Goal: Task Accomplishment & Management: Manage account settings

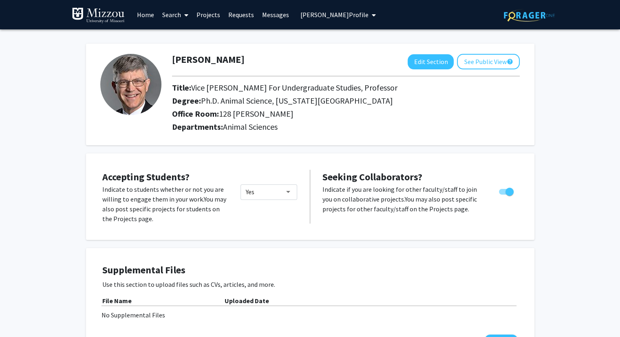
drag, startPoint x: 0, startPoint y: 0, endPoint x: 34, endPoint y: 136, distance: 140.0
drag, startPoint x: 36, startPoint y: 135, endPoint x: 31, endPoint y: 53, distance: 82.1
click at [325, 15] on span "[PERSON_NAME] Profile" at bounding box center [334, 15] width 68 height 8
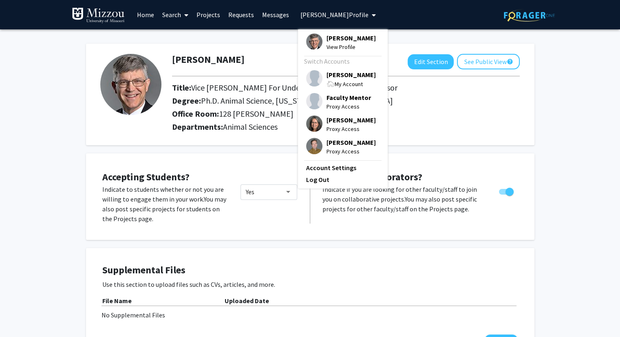
click at [331, 74] on span "[PERSON_NAME]" at bounding box center [350, 74] width 49 height 9
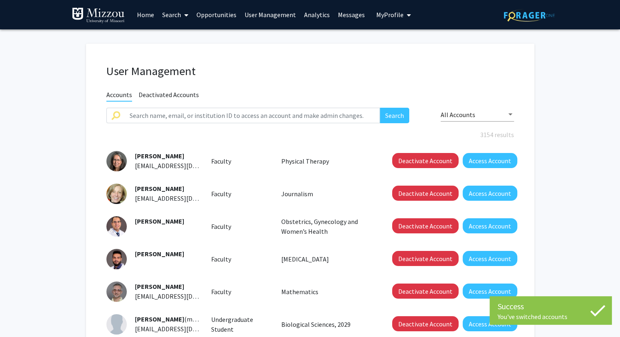
click at [379, 17] on span "My Profile" at bounding box center [389, 15] width 27 height 8
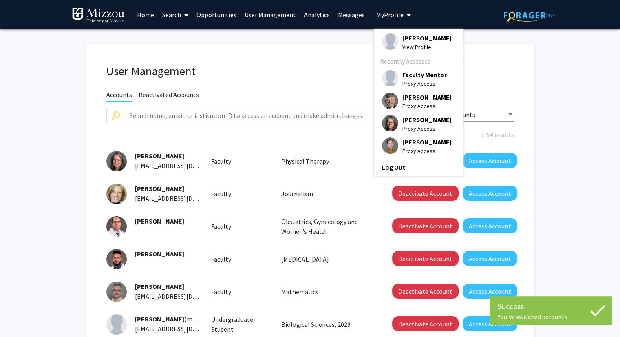
click at [379, 17] on span "My Profile" at bounding box center [389, 15] width 27 height 8
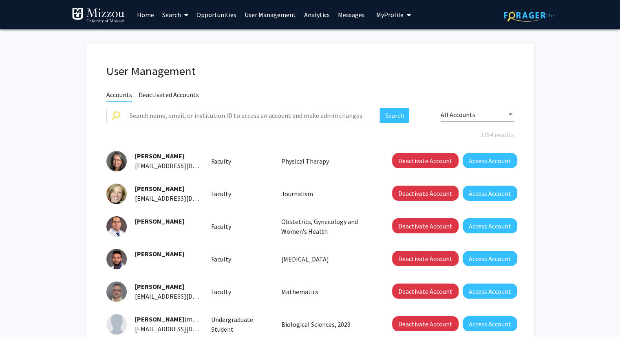
click at [378, 16] on span "My Profile" at bounding box center [389, 15] width 27 height 8
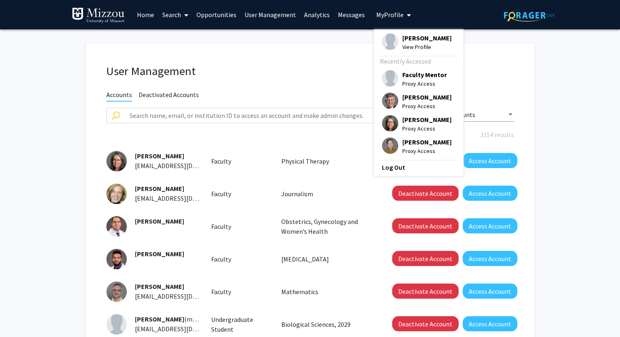
click at [403, 41] on span "[PERSON_NAME]" at bounding box center [426, 37] width 49 height 9
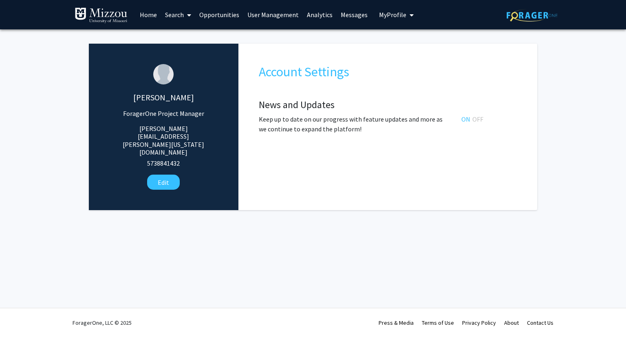
click at [598, 92] on fg-administrator "[PERSON_NAME] ForagerOne Project Manager [PERSON_NAME][EMAIL_ADDRESS][PERSON_NA…" at bounding box center [313, 128] width 626 height 199
click at [157, 174] on button "Edit" at bounding box center [163, 181] width 33 height 15
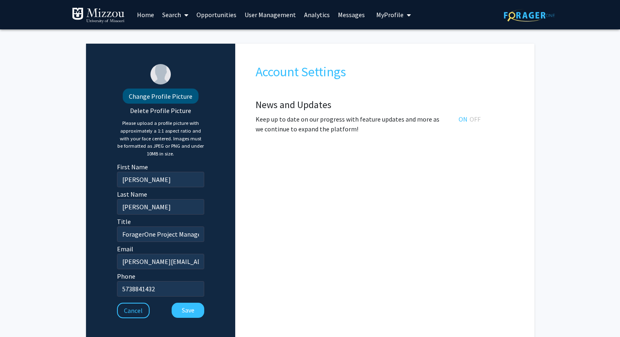
click at [179, 98] on label "Change Profile Picture" at bounding box center [161, 95] width 76 height 15
click at [0, 0] on input "Change Profile Picture" at bounding box center [0, 0] width 0 height 0
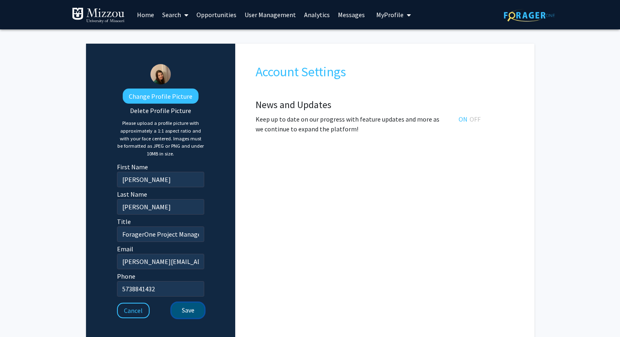
click at [186, 312] on button "Save" at bounding box center [188, 309] width 33 height 15
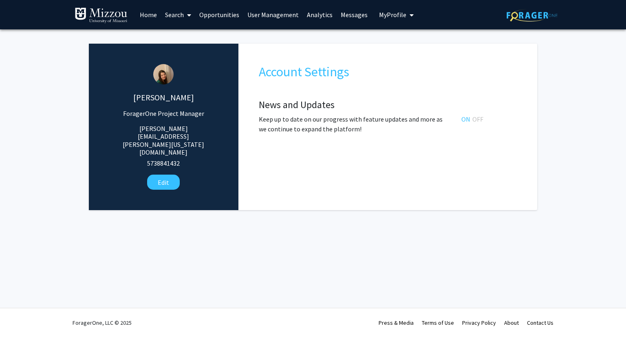
click at [380, 16] on span "My Profile" at bounding box center [392, 15] width 27 height 8
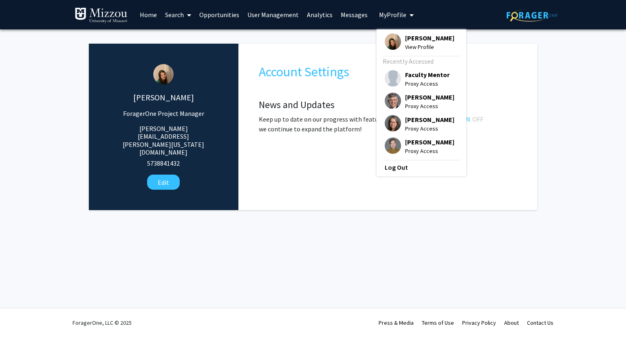
click at [412, 77] on span "Faculty Mentor" at bounding box center [427, 74] width 44 height 9
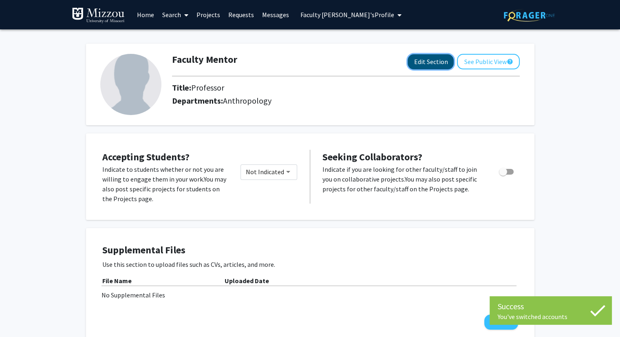
click at [418, 65] on button "Edit Section" at bounding box center [431, 61] width 46 height 15
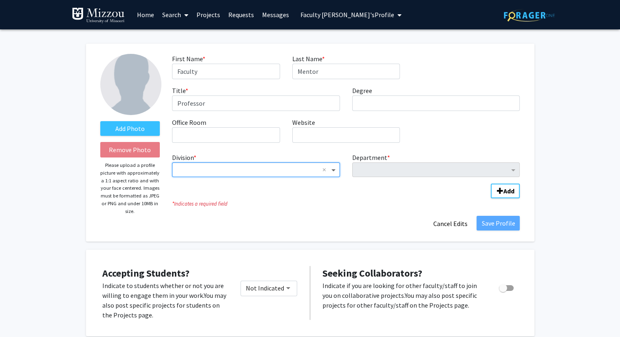
click at [335, 171] on span "Division" at bounding box center [334, 170] width 10 height 10
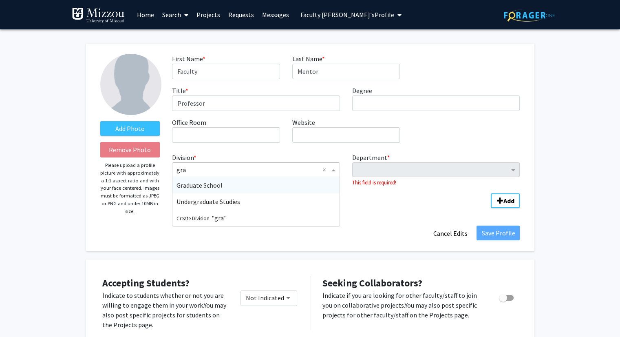
type input "grad"
click at [240, 187] on div "Graduate School" at bounding box center [255, 185] width 167 height 16
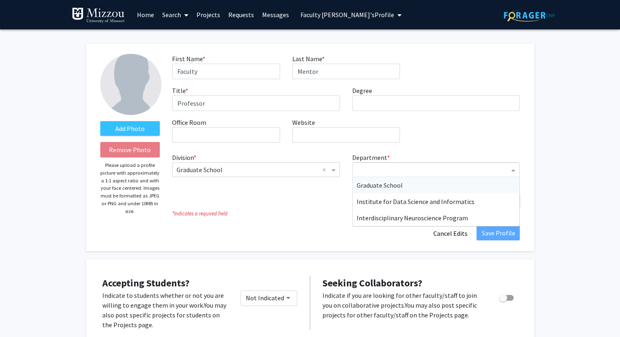
click at [399, 171] on input "Department" at bounding box center [433, 170] width 153 height 10
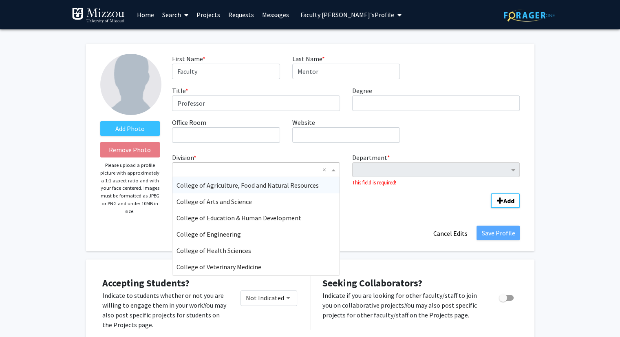
click at [333, 171] on span "Division" at bounding box center [334, 170] width 10 height 10
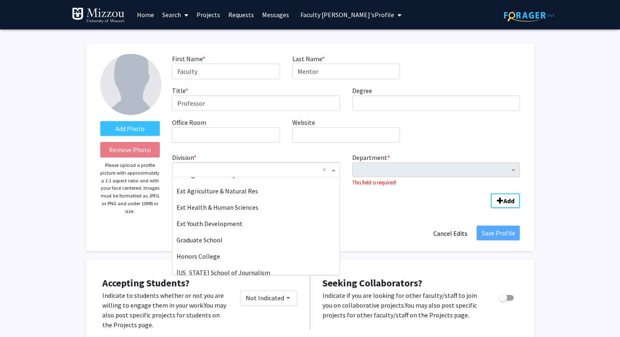
scroll to position [119, 0]
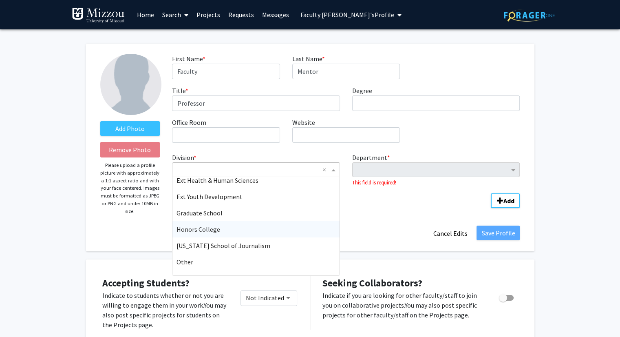
click at [307, 232] on div "Honors College" at bounding box center [255, 229] width 167 height 16
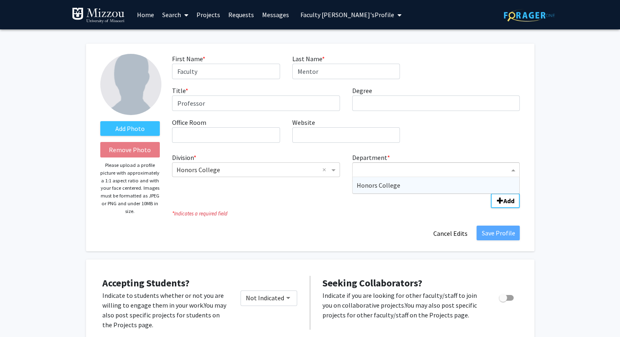
click at [386, 169] on input "Department" at bounding box center [433, 170] width 153 height 10
click at [321, 190] on div "Division * × Honors College × Department * This field is required! Add" at bounding box center [346, 176] width 348 height 54
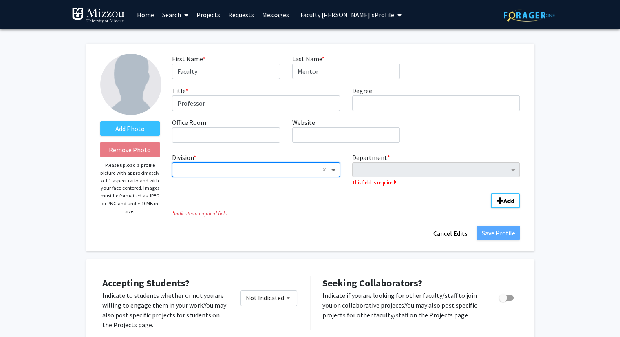
click at [332, 170] on span "Division" at bounding box center [334, 170] width 10 height 10
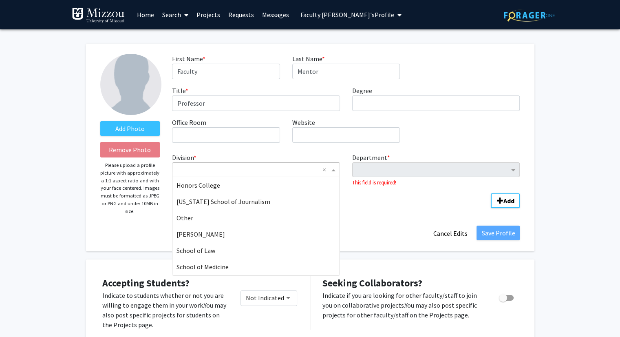
scroll to position [179, 0]
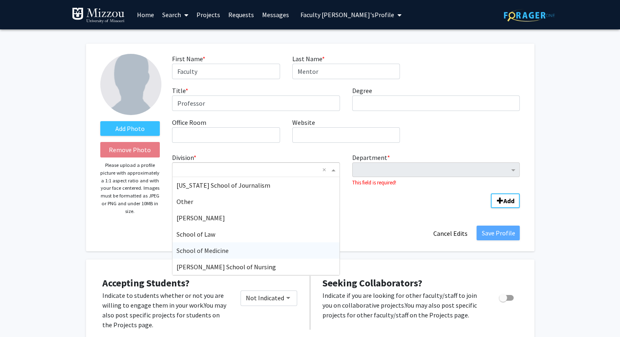
click at [318, 249] on div "School of Medicine" at bounding box center [255, 250] width 167 height 16
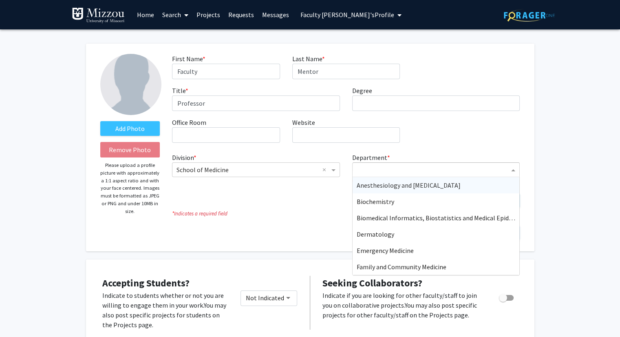
click at [425, 173] on input "Department" at bounding box center [433, 170] width 153 height 10
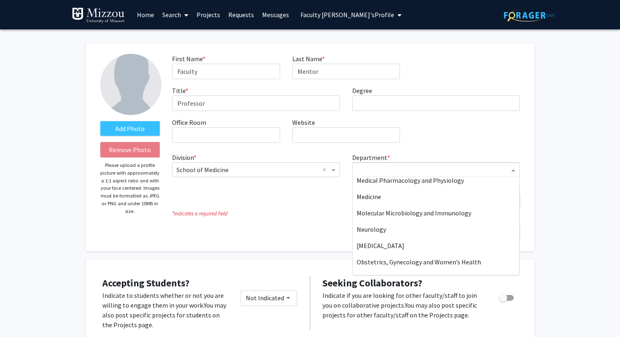
scroll to position [0, 0]
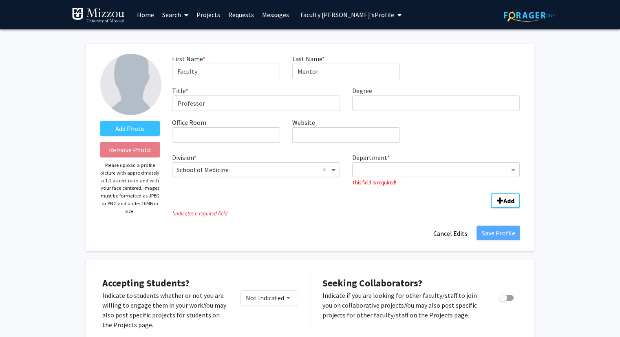
click at [334, 172] on span "Division" at bounding box center [334, 170] width 10 height 10
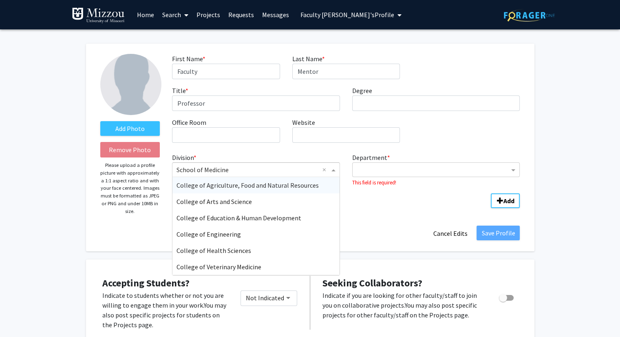
click at [437, 137] on div "First Name * required Faculty Last Name * required Mentor Title * required Prof…" at bounding box center [346, 101] width 360 height 95
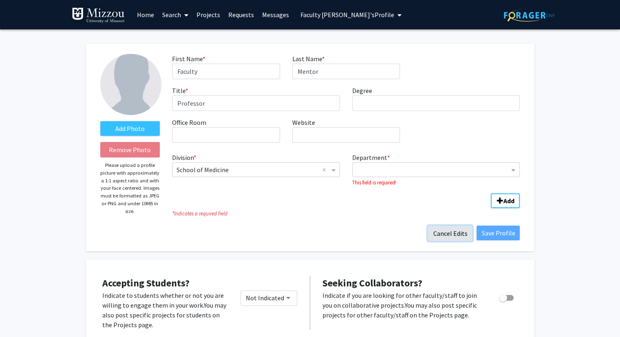
click at [448, 234] on button "Cancel Edits" at bounding box center [450, 232] width 45 height 15
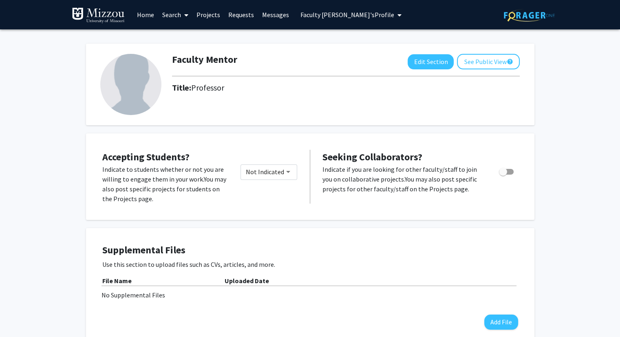
click at [424, 65] on button "Edit Section" at bounding box center [431, 61] width 46 height 15
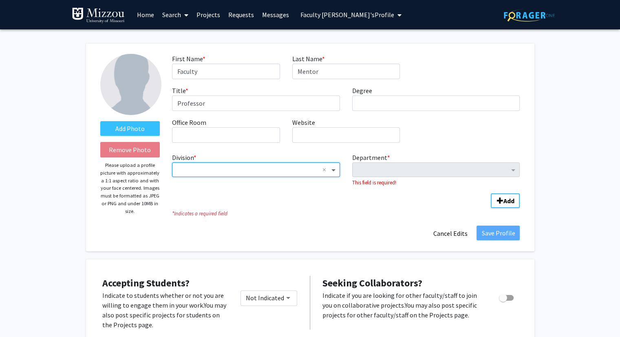
click at [333, 170] on span "Division" at bounding box center [334, 170] width 10 height 10
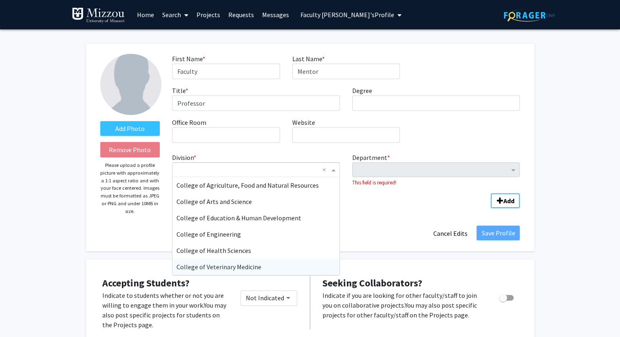
click at [246, 269] on span "College of Veterinary Medicine" at bounding box center [218, 266] width 85 height 8
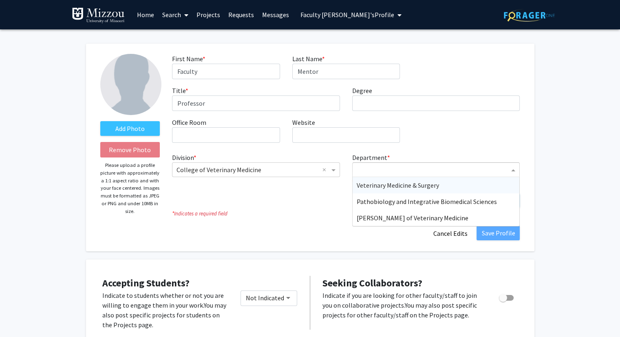
click at [455, 169] on input "Department" at bounding box center [433, 170] width 153 height 10
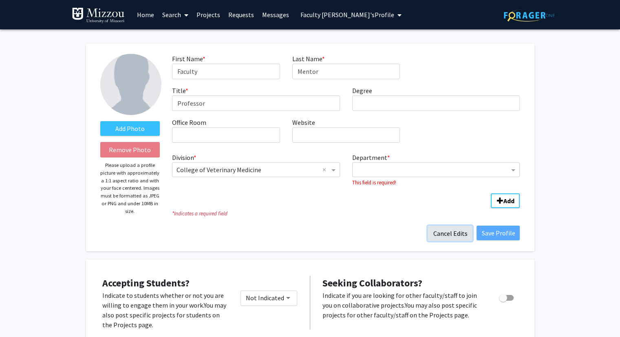
click at [445, 234] on button "Cancel Edits" at bounding box center [450, 232] width 45 height 15
